Goal: Communication & Community: Participate in discussion

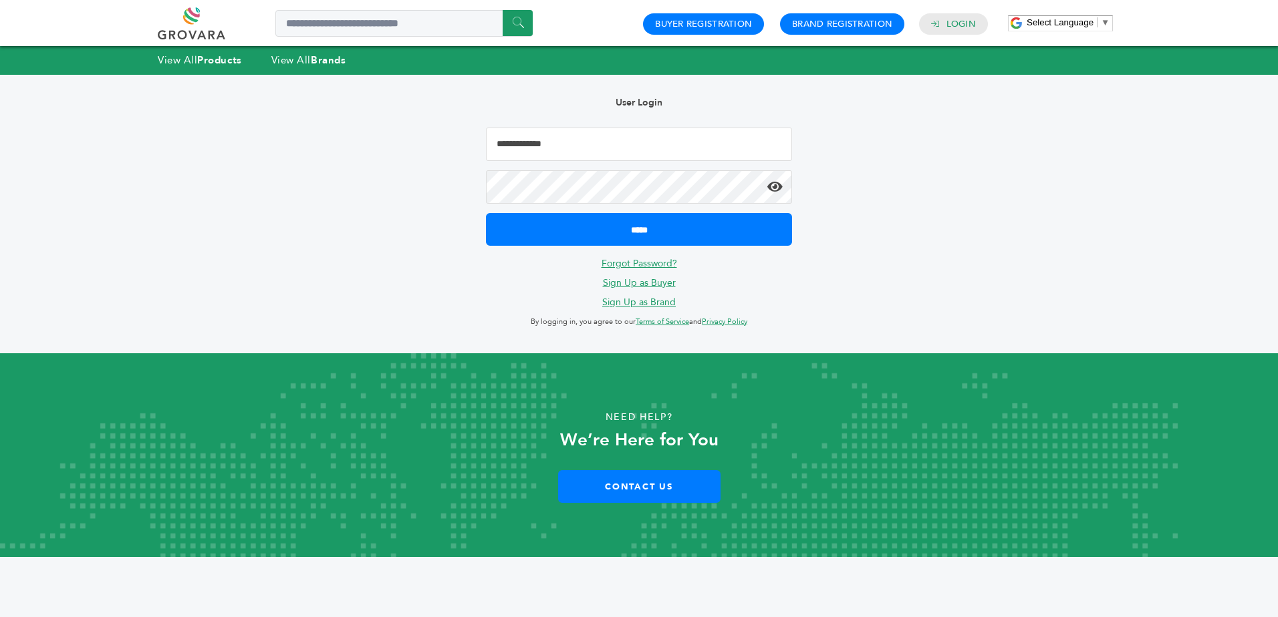
click at [509, 154] on input "Email Address" at bounding box center [639, 144] width 306 height 33
type input "**********"
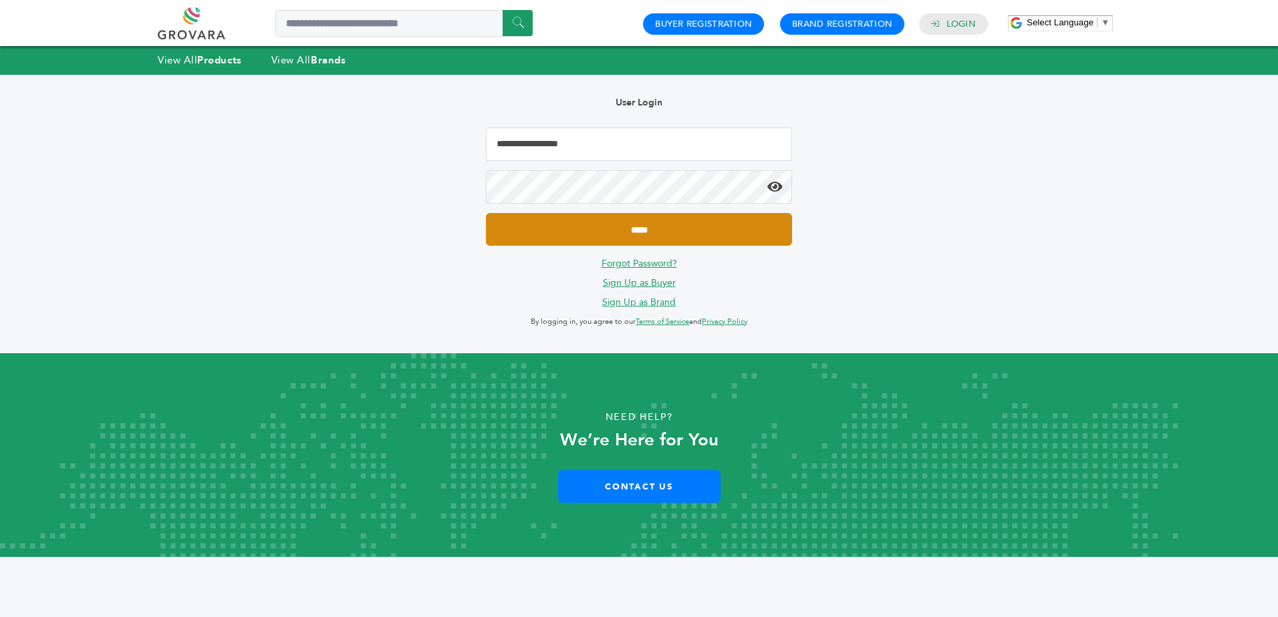
click at [641, 235] on input "*****" at bounding box center [639, 229] width 306 height 33
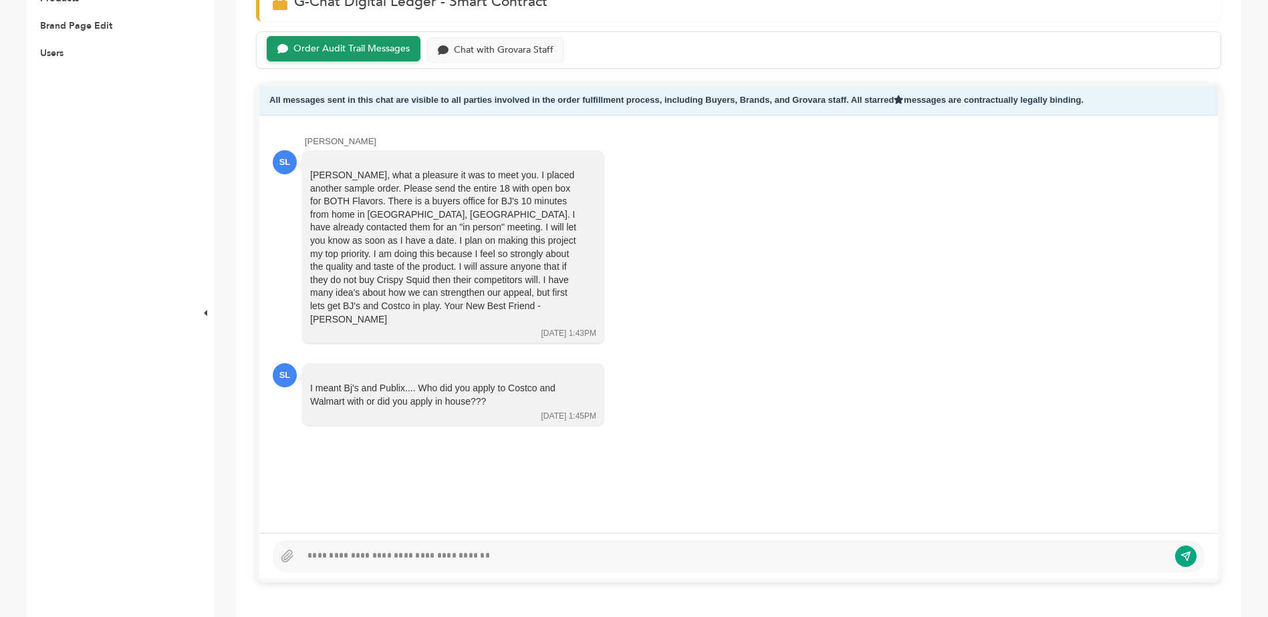
scroll to position [543, 0]
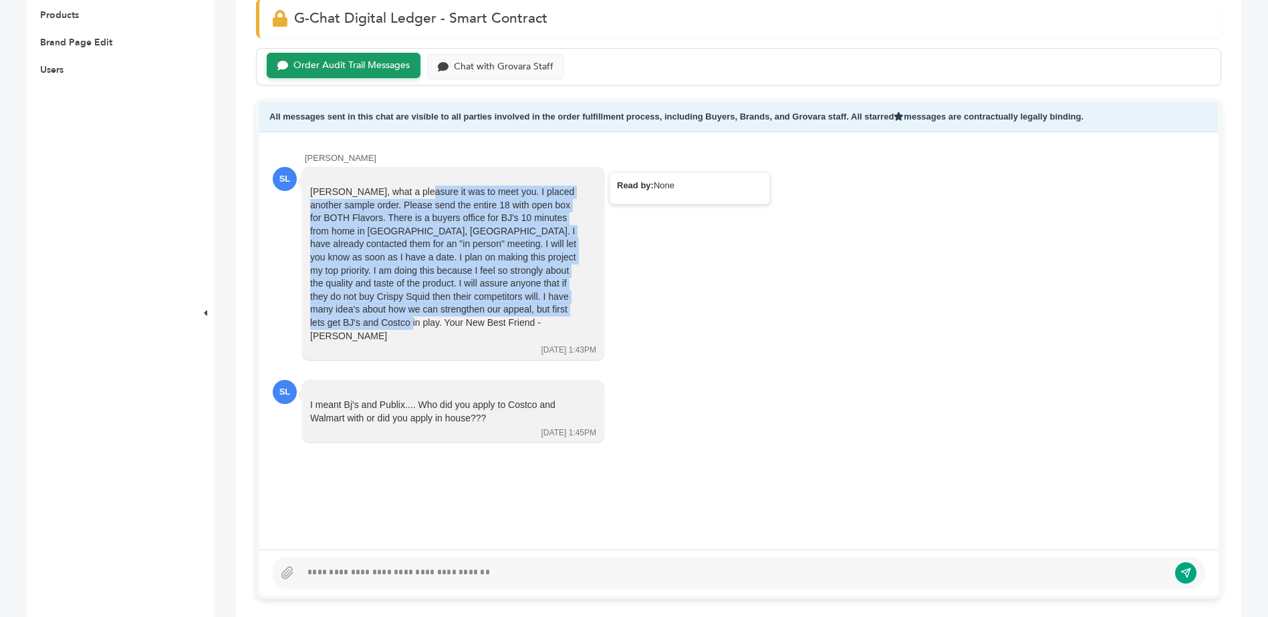
drag, startPoint x: 568, startPoint y: 309, endPoint x: 309, endPoint y: 188, distance: 285.8
click at [309, 188] on div "Arnold, what a pleasure it was to meet you. I placed another sample order. Plea…" at bounding box center [453, 263] width 302 height 193
copy div "Arnold, what a pleasure it was to meet you. I placed another sample order. Plea…"
drag, startPoint x: 421, startPoint y: 391, endPoint x: 472, endPoint y: 410, distance: 54.4
click at [472, 410] on div "I meant Bj's and Publix.... Who did you apply to Costco and Walmart with or did…" at bounding box center [443, 412] width 267 height 26
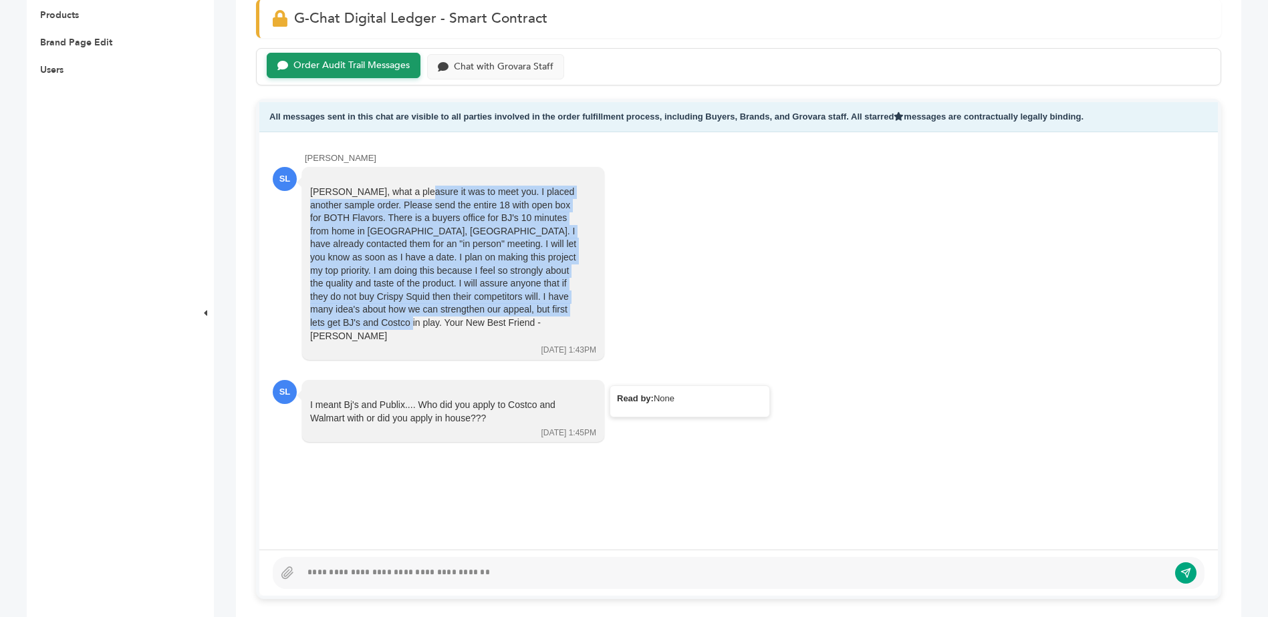
copy div "Who did you apply to Costco and Walmart with or did you apply in house"
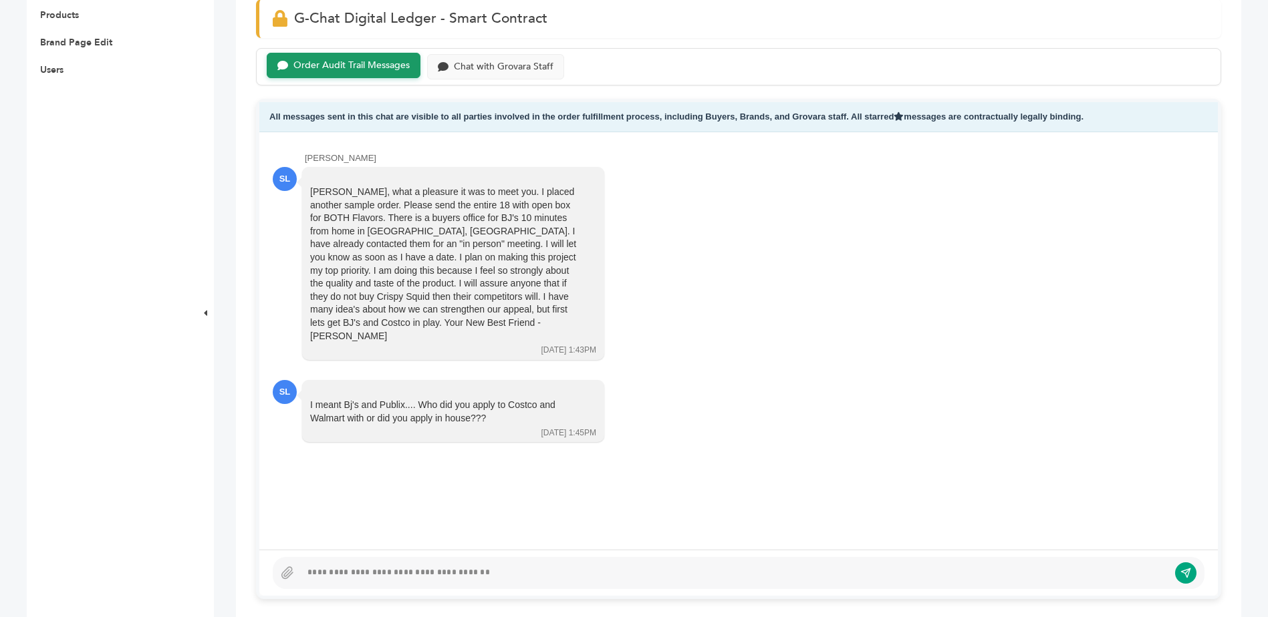
click at [331, 573] on div at bounding box center [734, 573] width 867 height 16
click at [470, 574] on div "**********" at bounding box center [729, 573] width 857 height 16
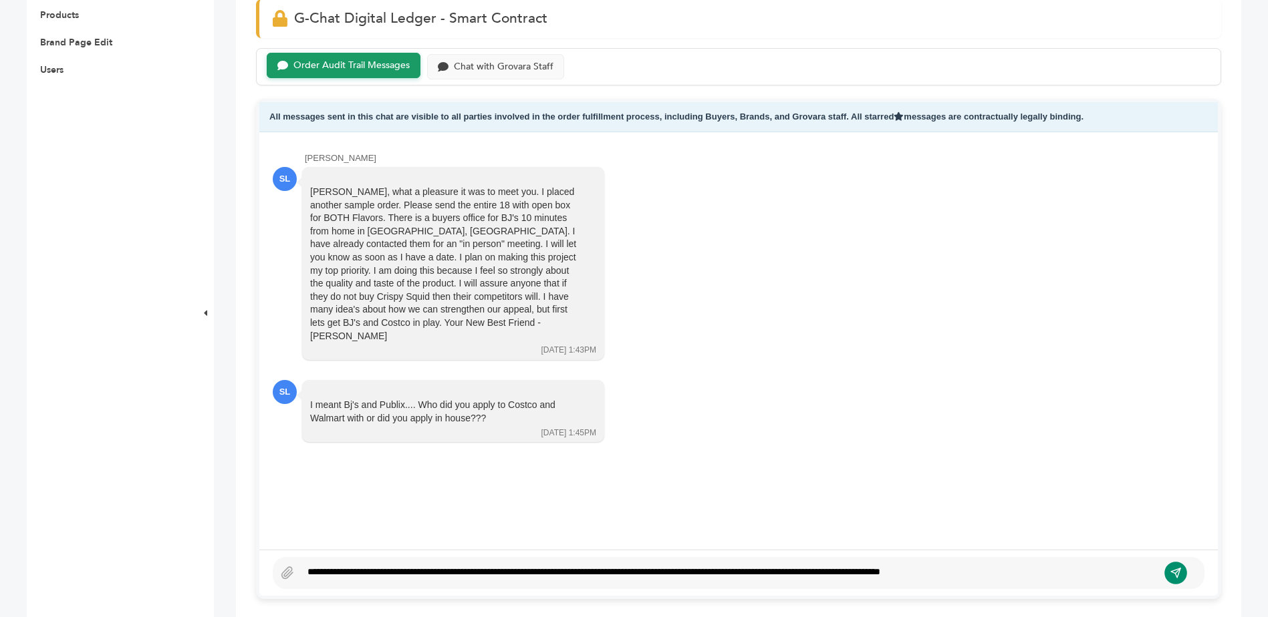
click at [1177, 568] on icon "submit" at bounding box center [1175, 573] width 11 height 11
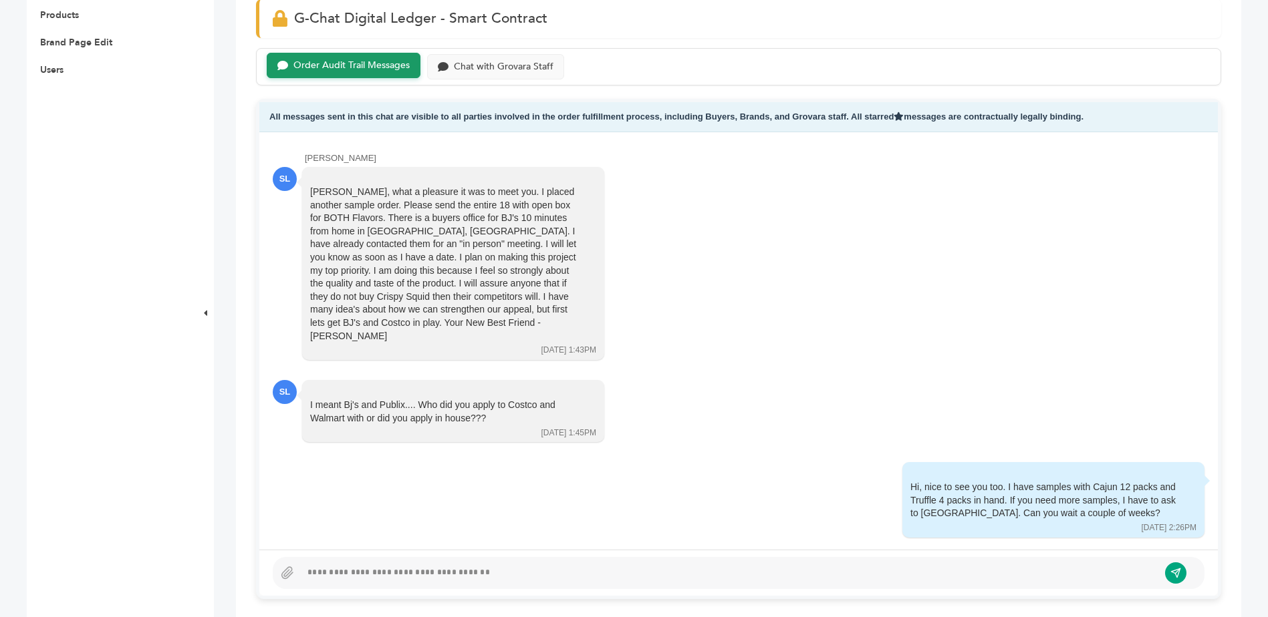
click at [472, 575] on div at bounding box center [729, 573] width 857 height 16
click at [1180, 575] on icon "submit" at bounding box center [1175, 573] width 11 height 11
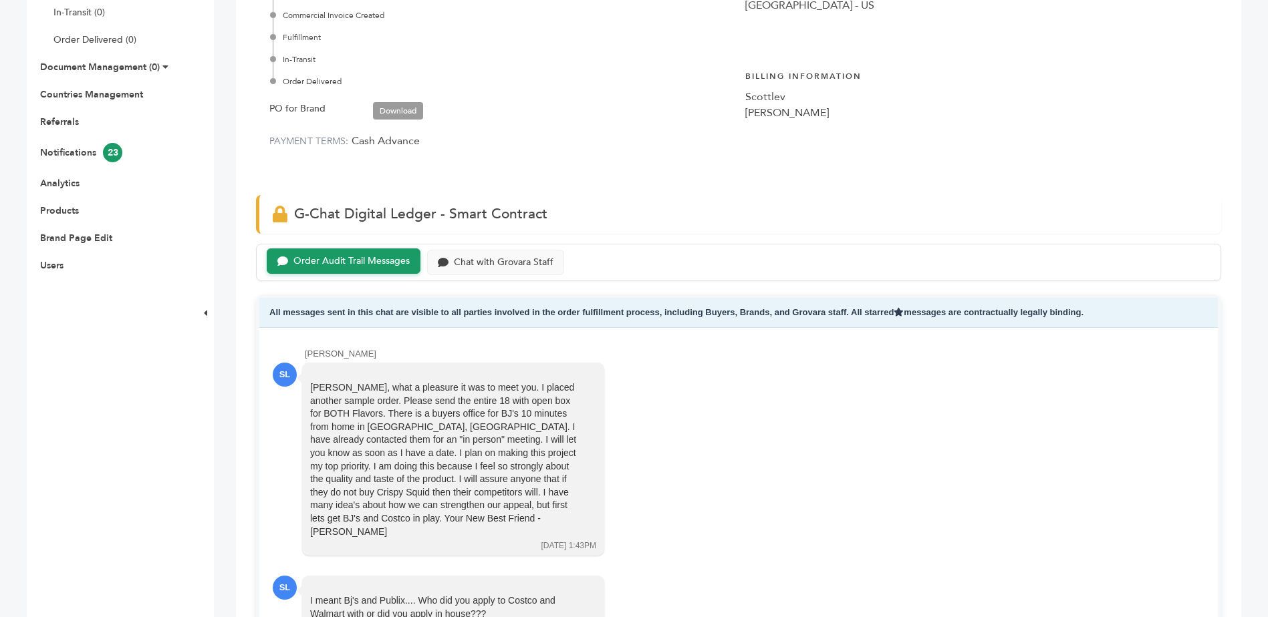
scroll to position [343, 0]
